Goal: Task Accomplishment & Management: Manage account settings

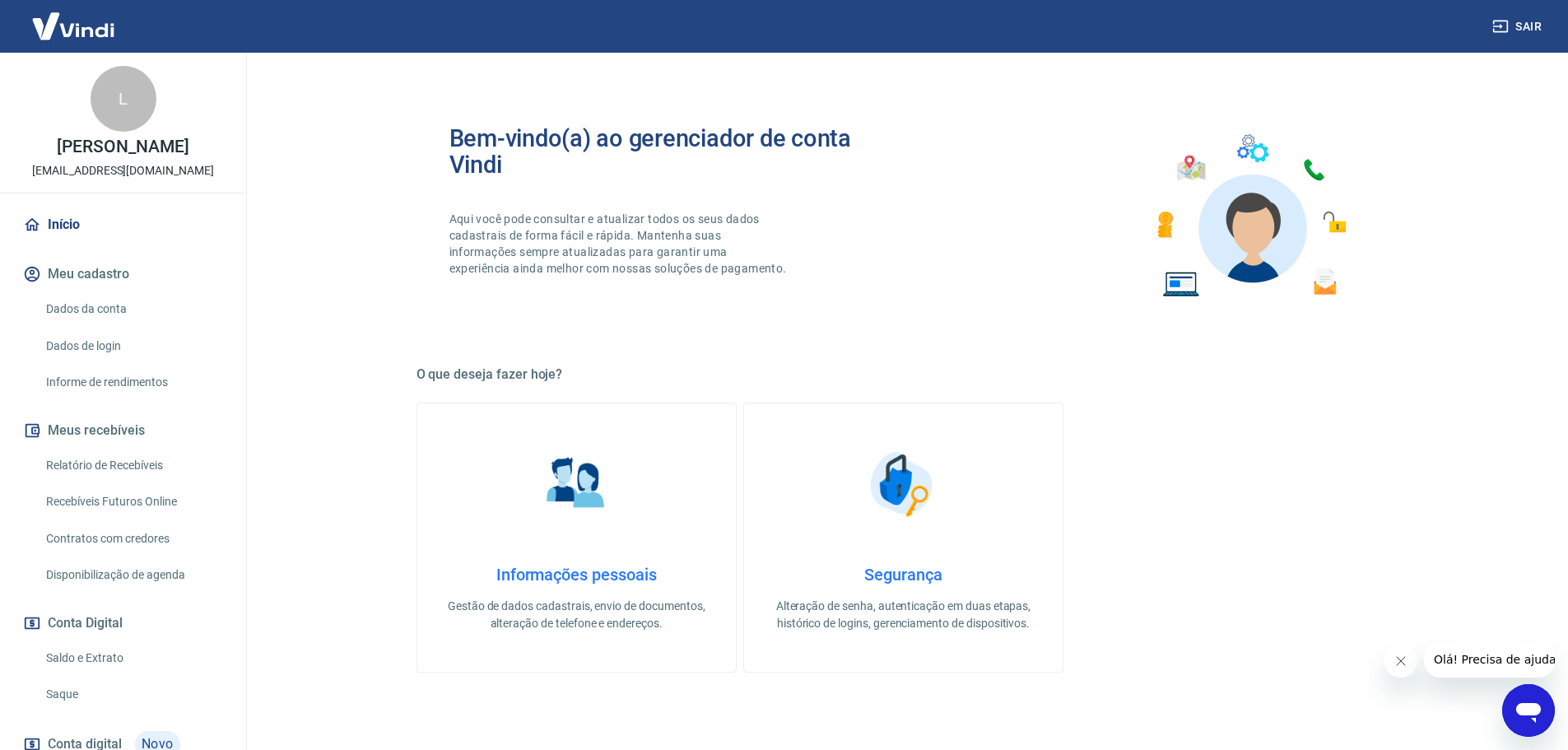
click at [69, 305] on link "Dados da conta" at bounding box center [132, 309] width 187 height 34
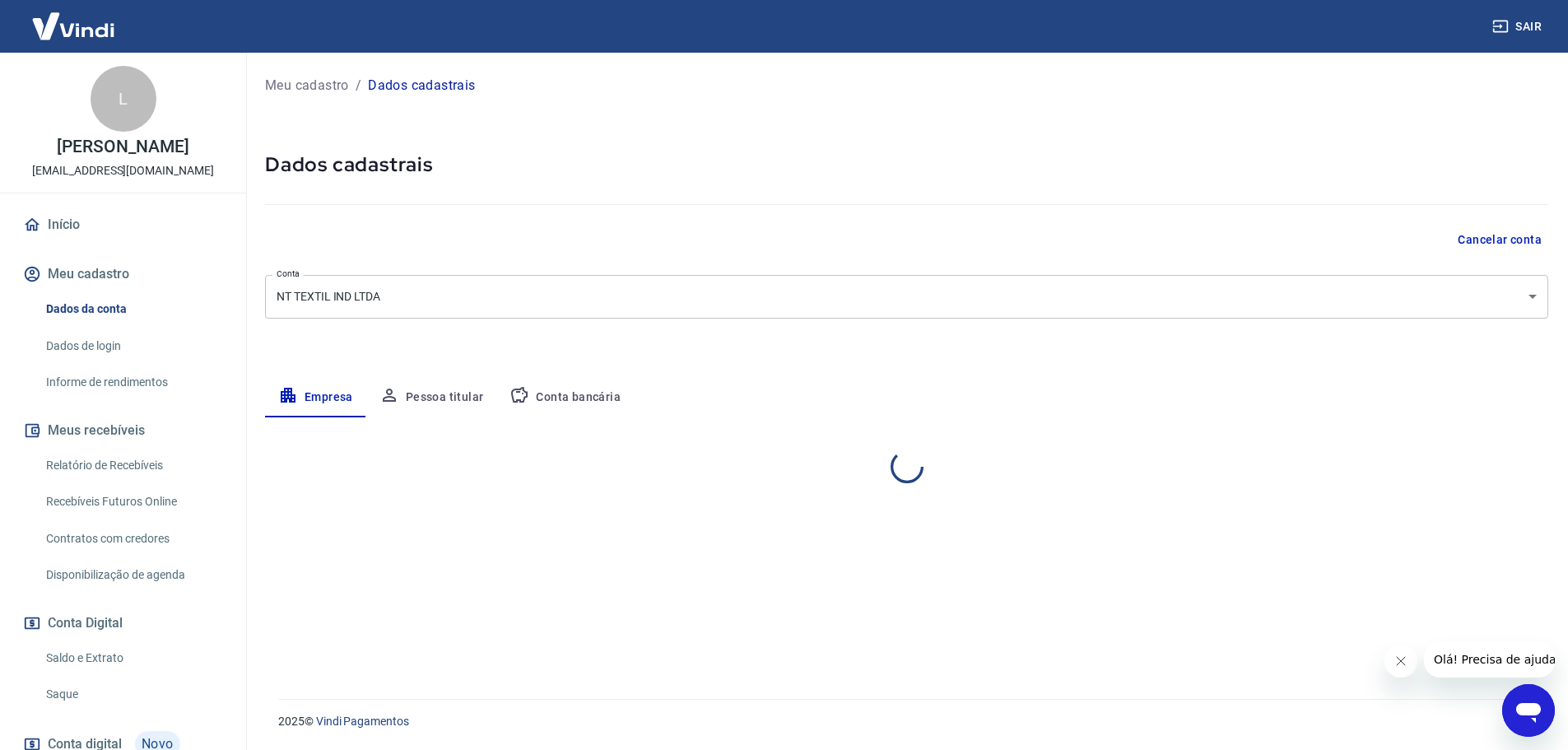
select select "SC"
select select "business"
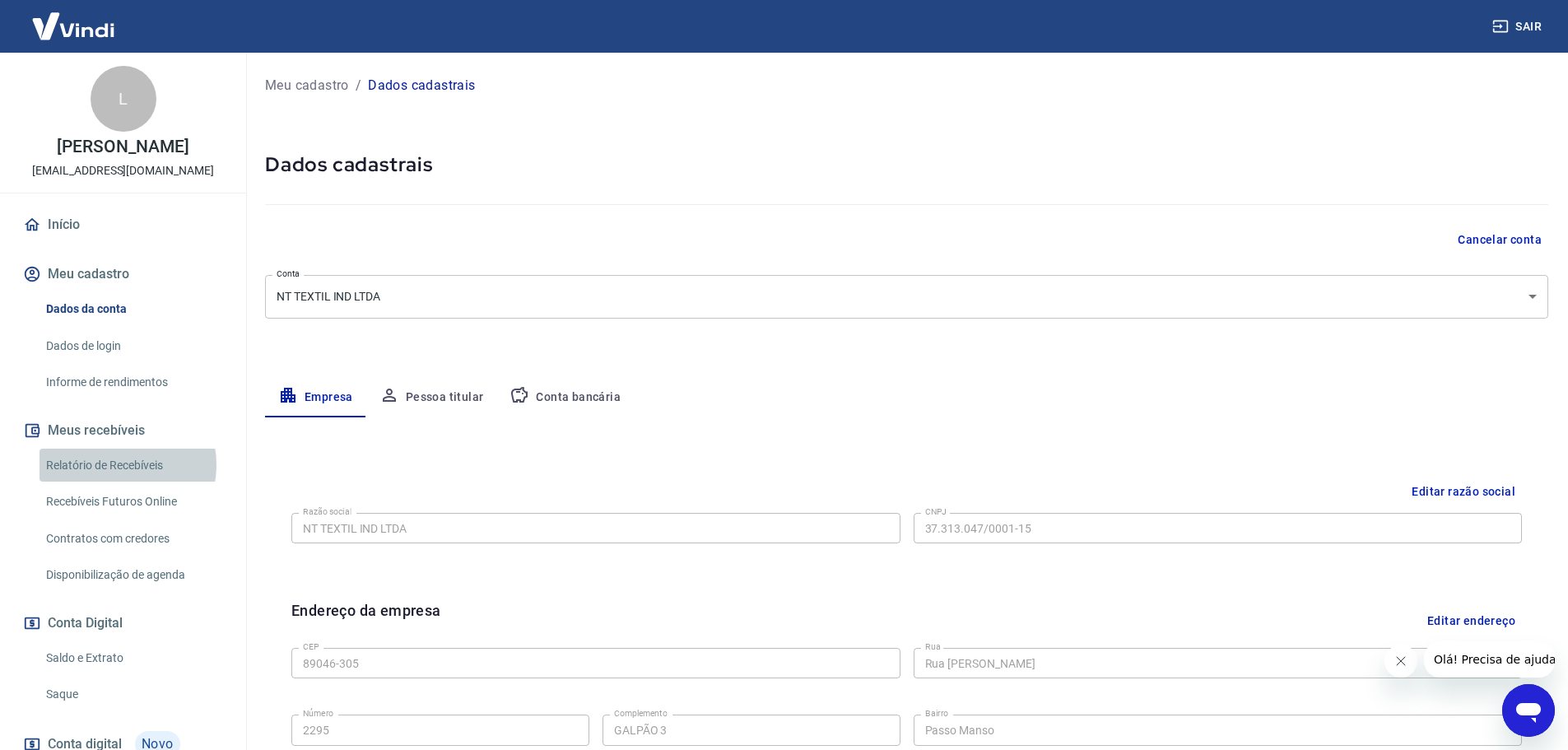
click at [120, 464] on link "Relatório de Recebíveis" at bounding box center [132, 465] width 187 height 34
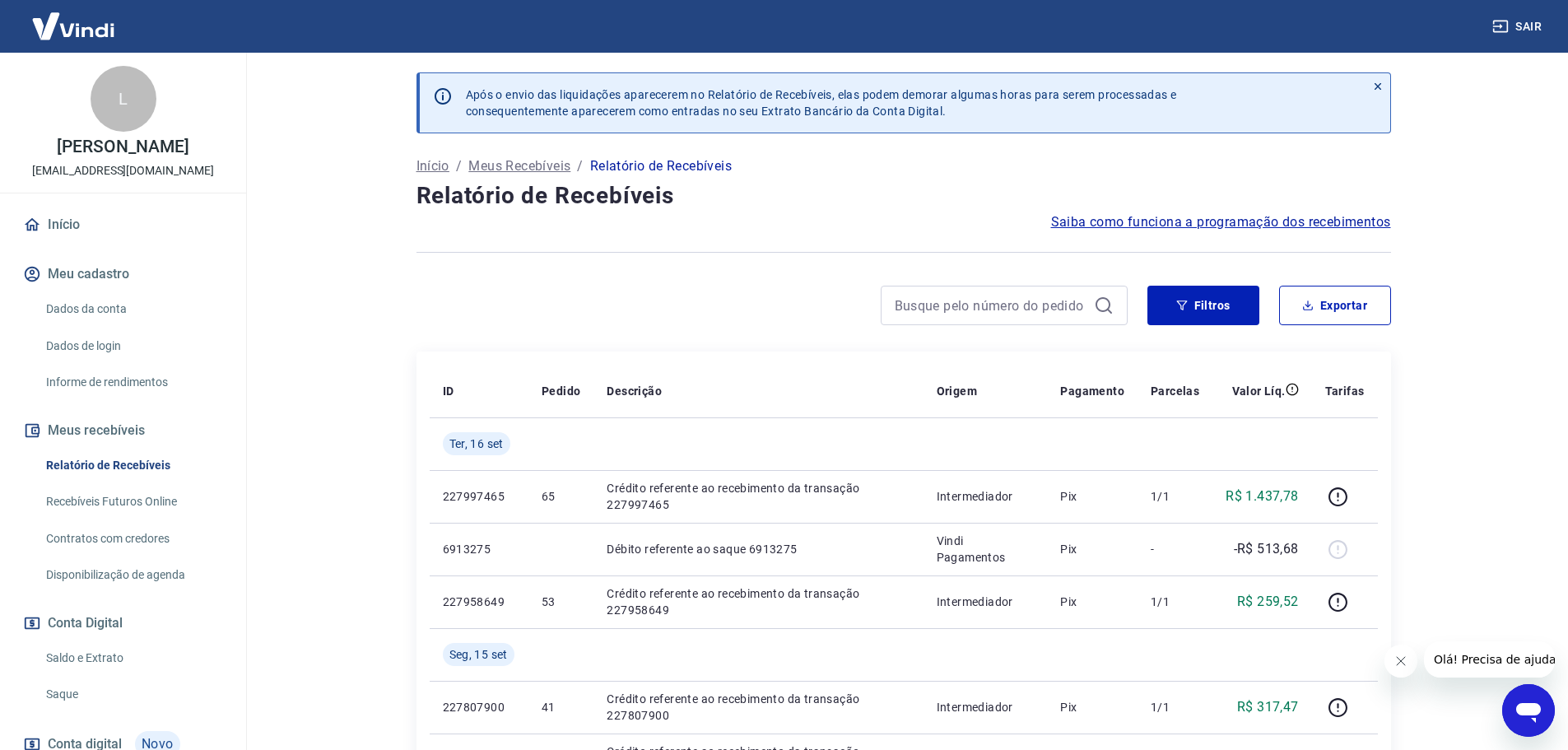
click at [1375, 86] on icon at bounding box center [1377, 86] width 11 height 11
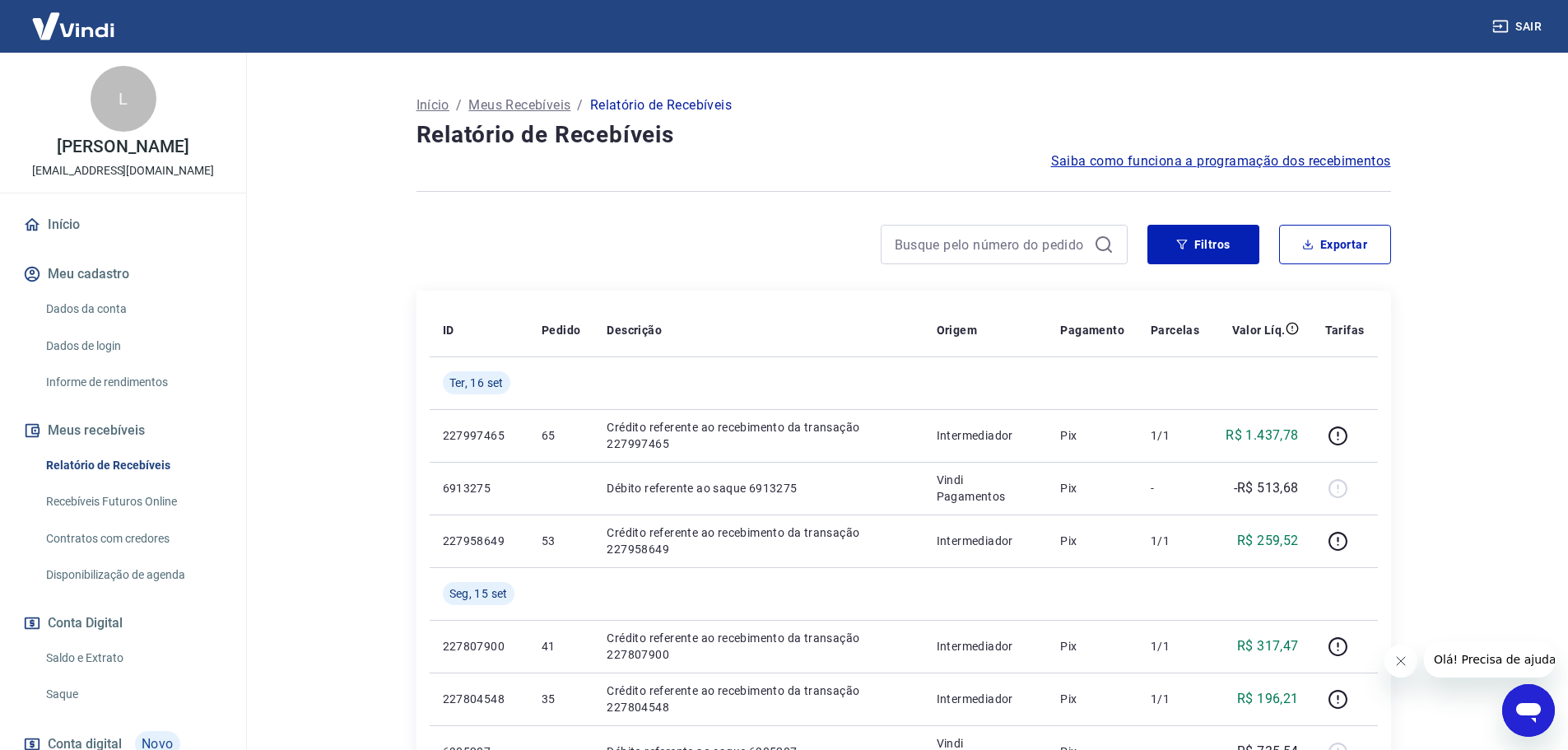
click at [116, 503] on link "Recebíveis Futuros Online" at bounding box center [132, 502] width 187 height 34
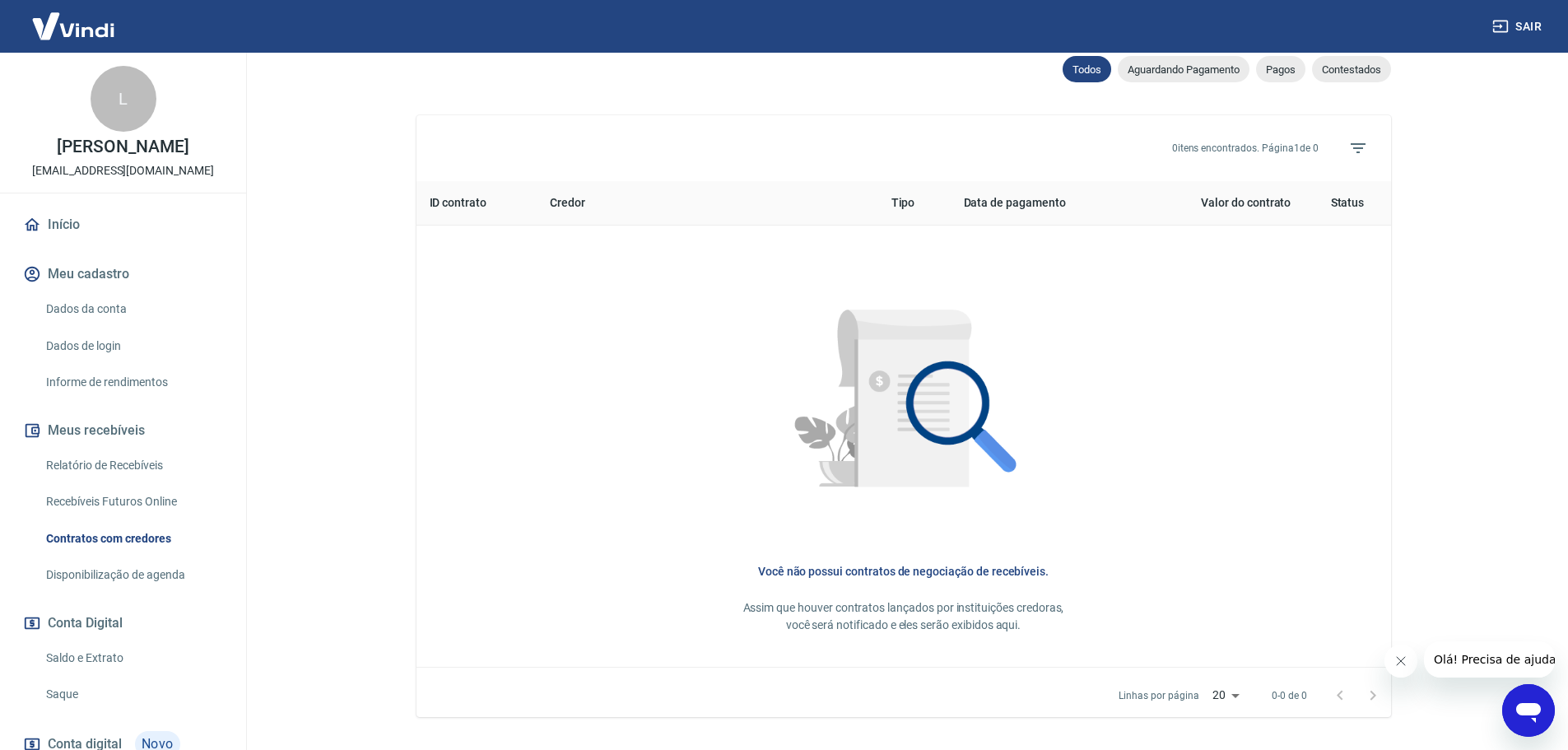
scroll to position [447, 0]
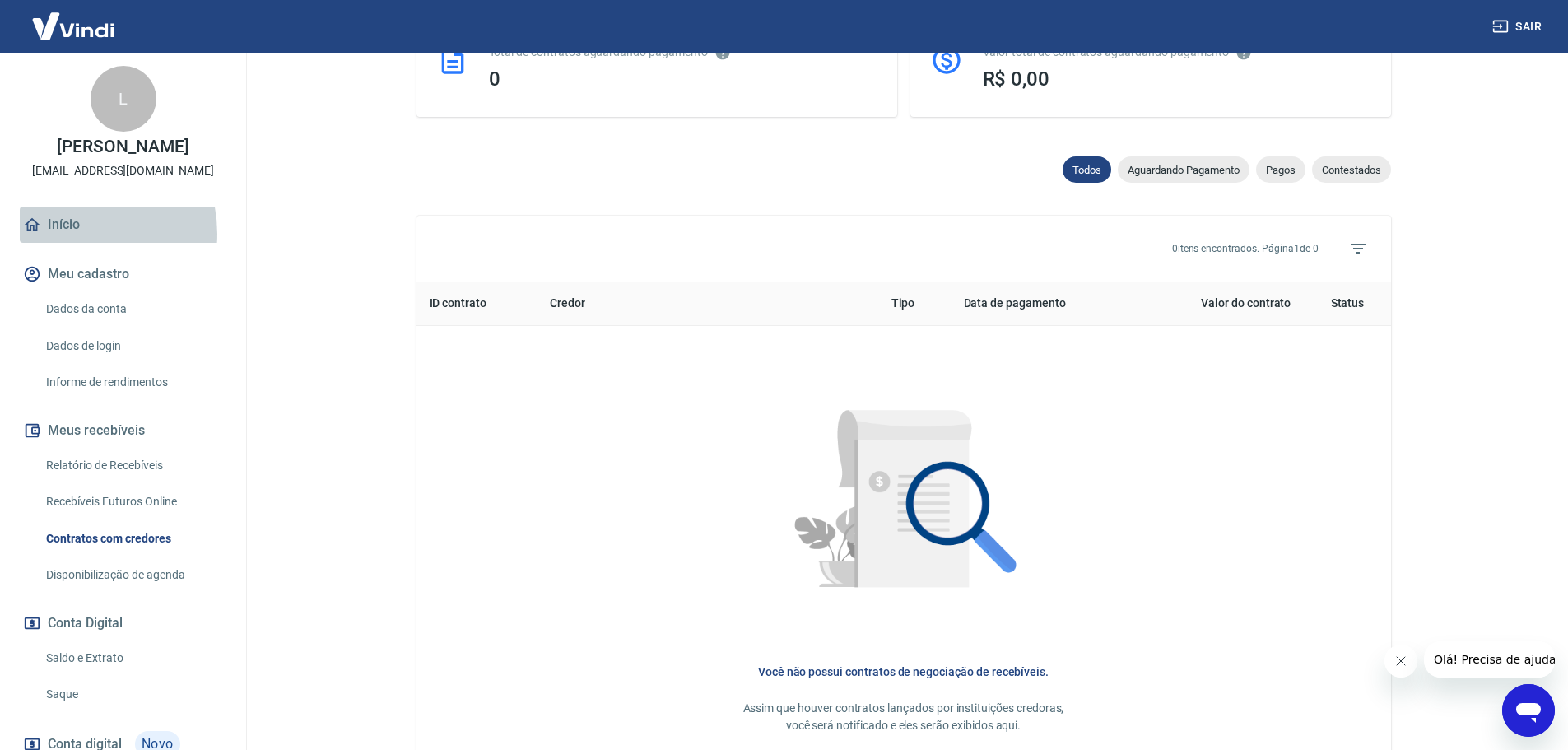
click at [71, 234] on link "Início" at bounding box center [123, 225] width 207 height 37
